Goal: Navigation & Orientation: Find specific page/section

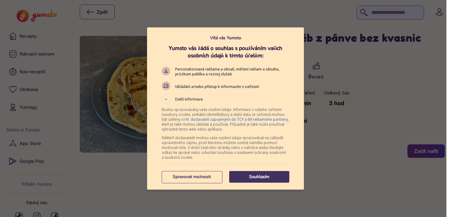
click at [243, 182] on button "Souhlasím" at bounding box center [259, 177] width 60 height 12
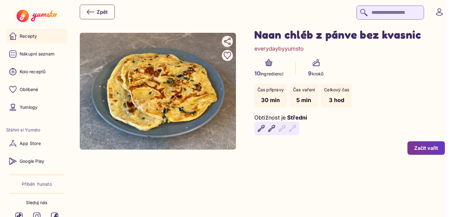
click at [36, 42] on link "Recepty" at bounding box center [36, 36] width 61 height 15
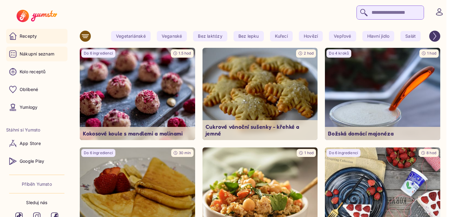
click at [34, 55] on p "Nákupní seznam" at bounding box center [37, 54] width 35 height 6
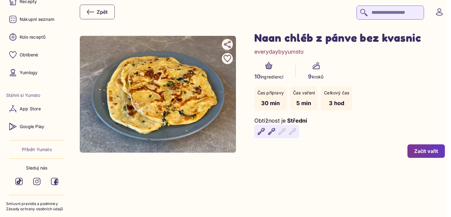
scroll to position [41, 0]
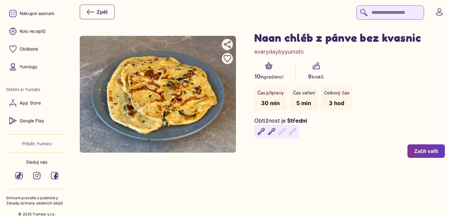
click at [41, 146] on p "Příběh Yumsto" at bounding box center [37, 144] width 30 height 6
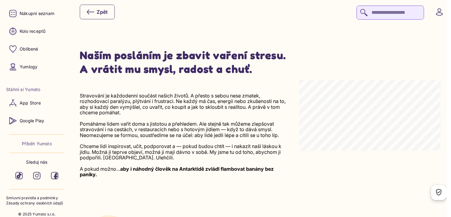
scroll to position [48, 0]
